Goal: Task Accomplishment & Management: Use online tool/utility

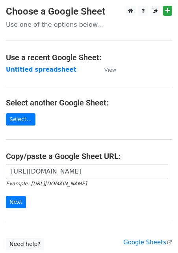
scroll to position [0, 171]
type input "[URL][DOMAIN_NAME]"
click at [18, 202] on input "Next" at bounding box center [16, 202] width 20 height 12
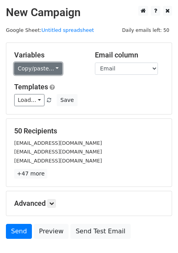
click at [37, 70] on link "Copy/paste..." at bounding box center [38, 68] width 48 height 12
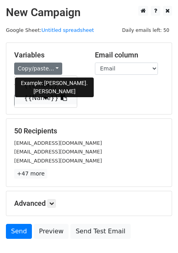
click at [38, 98] on link "{{Name}}" at bounding box center [46, 98] width 62 height 13
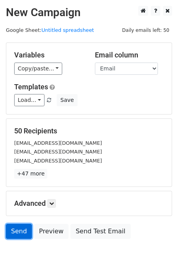
click at [20, 229] on link "Send" at bounding box center [19, 231] width 26 height 15
